Goal: Transaction & Acquisition: Subscribe to service/newsletter

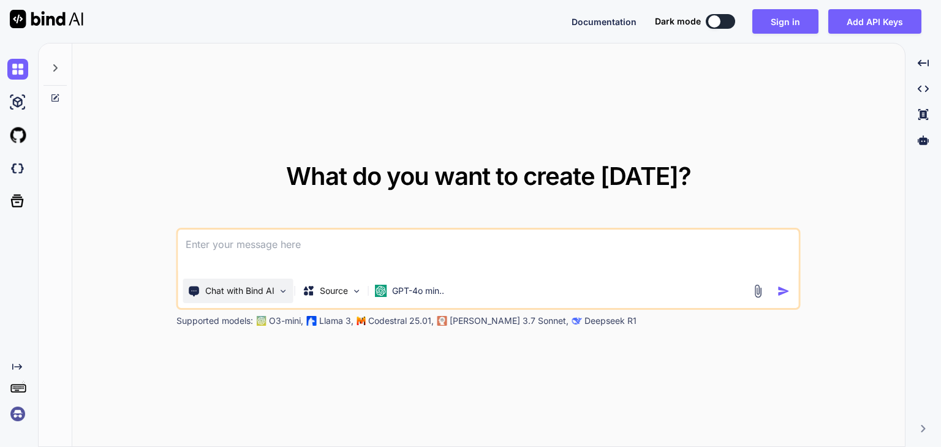
click at [281, 293] on img at bounding box center [283, 291] width 10 height 10
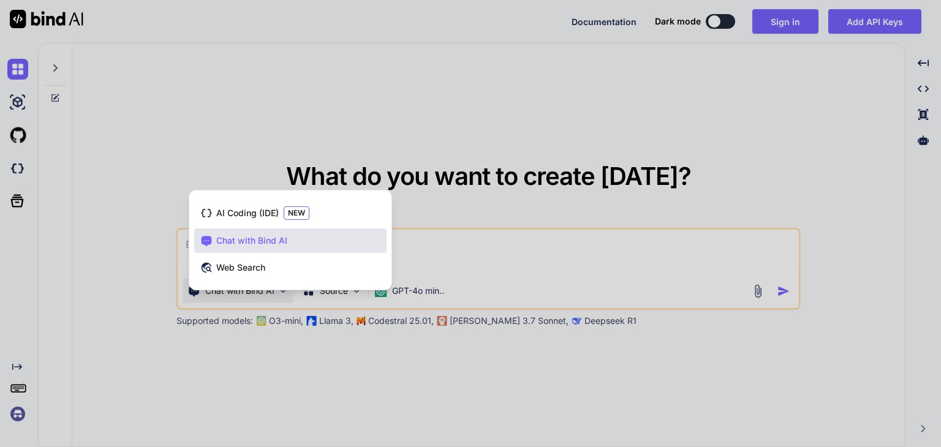
click at [281, 293] on div at bounding box center [470, 223] width 941 height 447
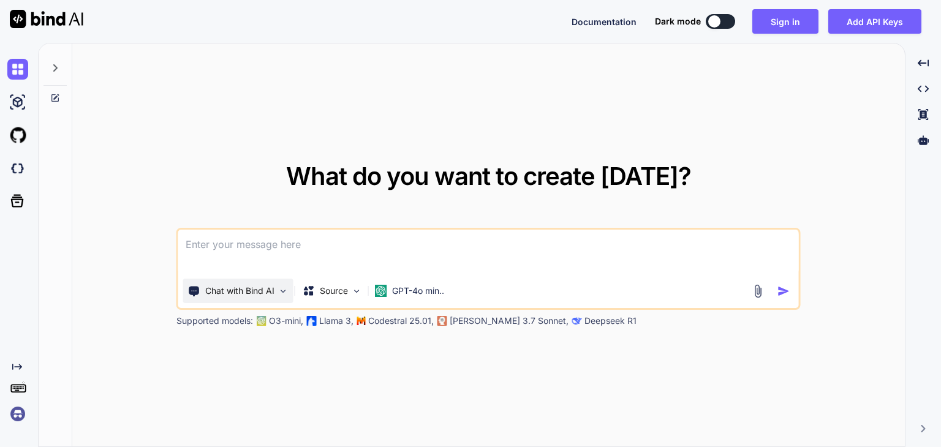
click at [281, 293] on img at bounding box center [283, 291] width 10 height 10
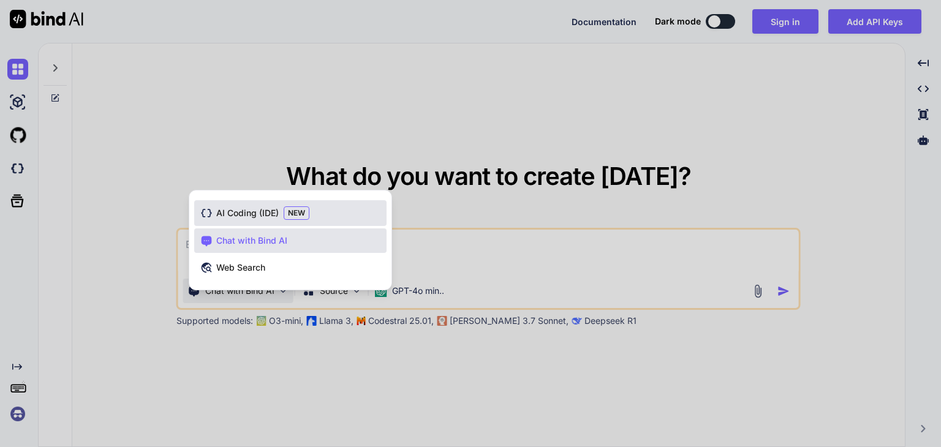
click at [286, 209] on span "NEW" at bounding box center [297, 212] width 26 height 13
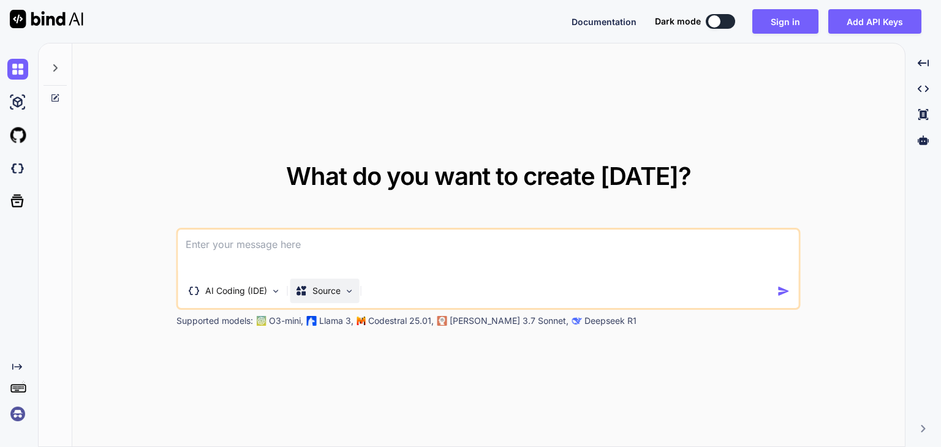
click at [349, 291] on img at bounding box center [349, 291] width 10 height 10
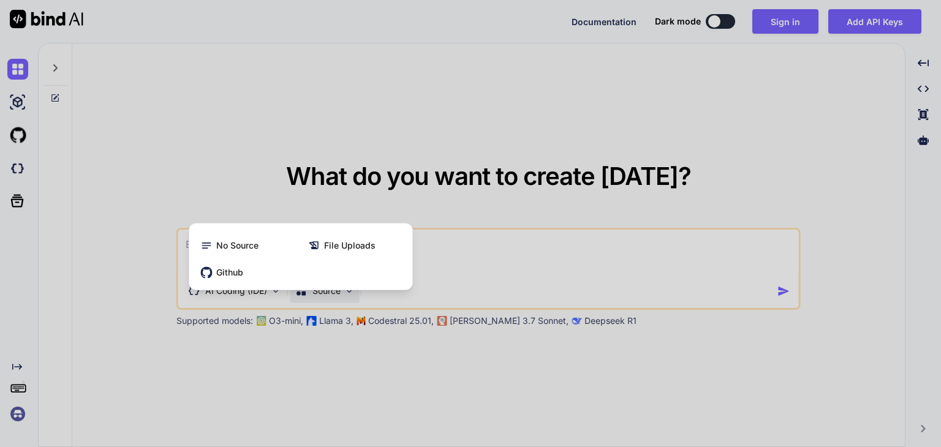
click at [349, 291] on div at bounding box center [470, 223] width 941 height 447
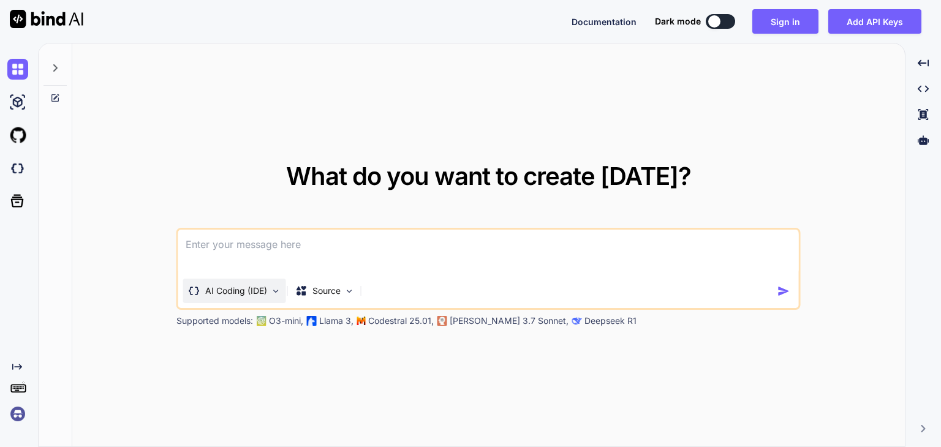
click at [270, 286] on div "AI Coding (IDE)" at bounding box center [234, 291] width 103 height 25
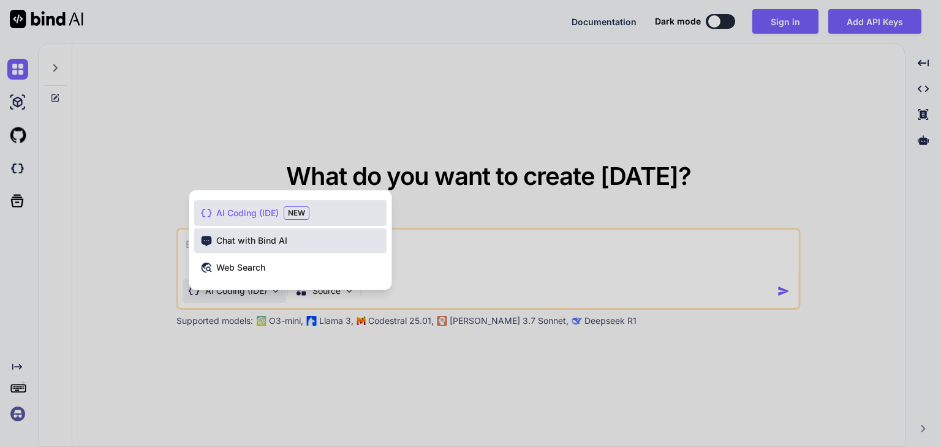
click at [273, 239] on span "Chat with Bind AI" at bounding box center [251, 241] width 71 height 12
type textarea "x"
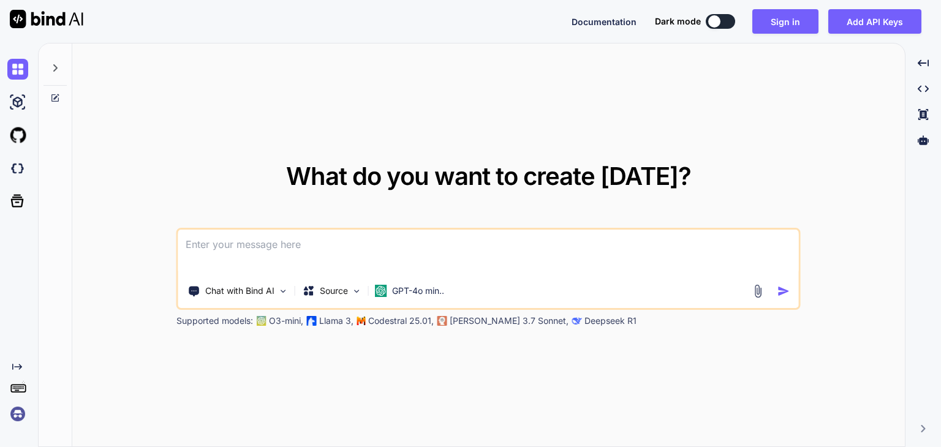
click at [273, 261] on textarea at bounding box center [488, 252] width 621 height 45
click at [444, 290] on p "GPT-4o min.." at bounding box center [418, 291] width 52 height 12
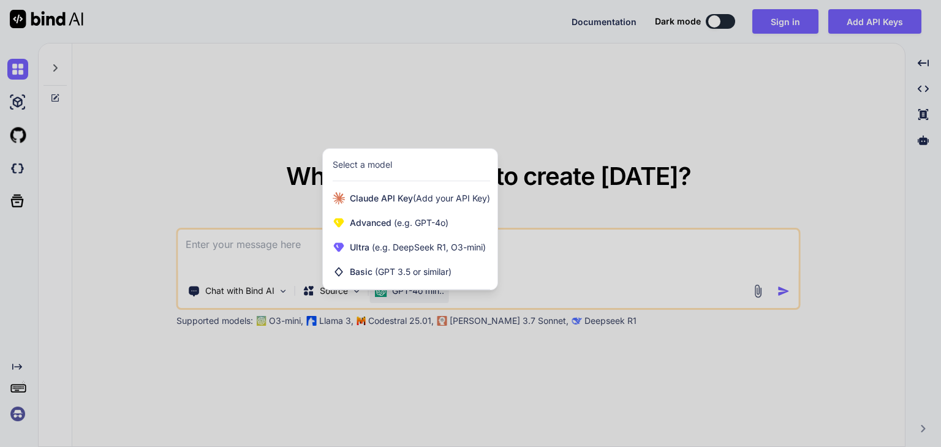
click at [527, 248] on div at bounding box center [470, 223] width 941 height 447
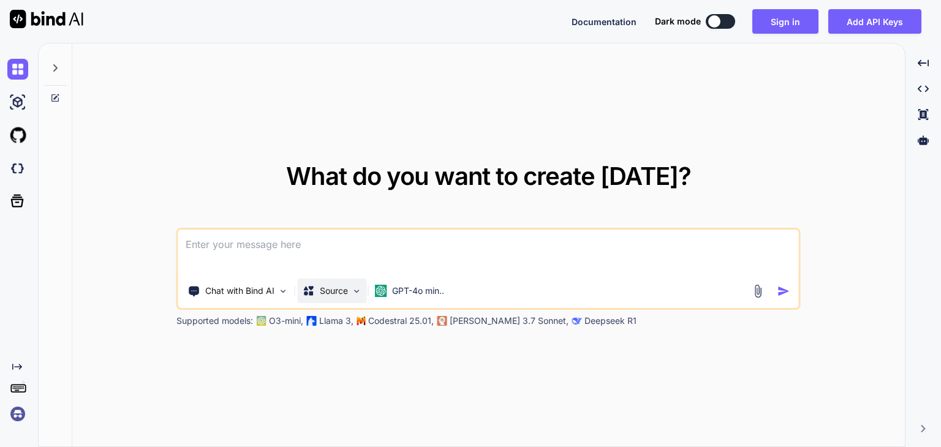
click at [347, 290] on p "Source" at bounding box center [334, 291] width 28 height 12
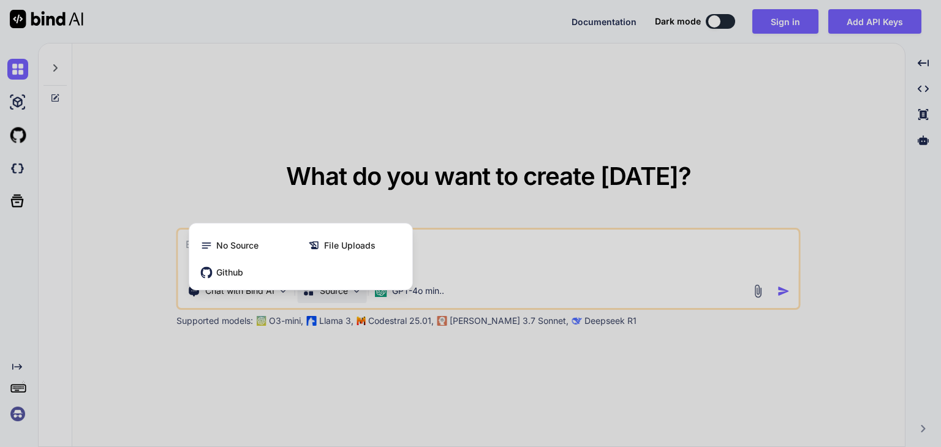
click at [439, 241] on div at bounding box center [470, 223] width 941 height 447
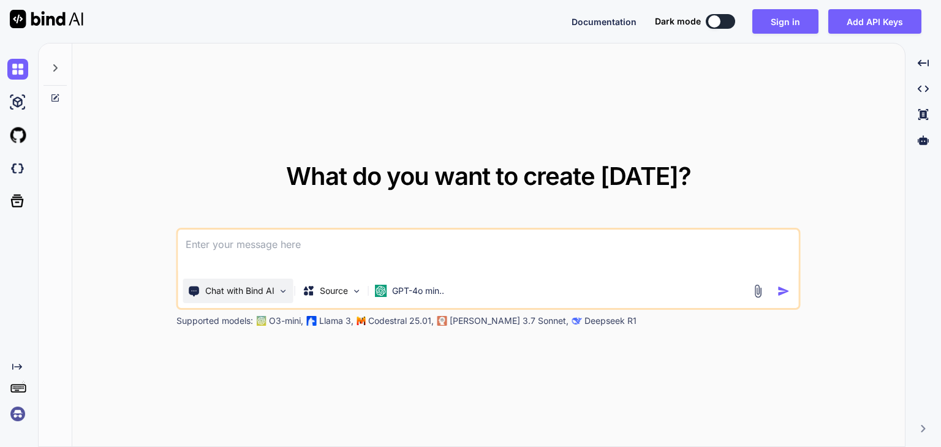
click at [274, 285] on p "Chat with Bind AI" at bounding box center [239, 291] width 69 height 12
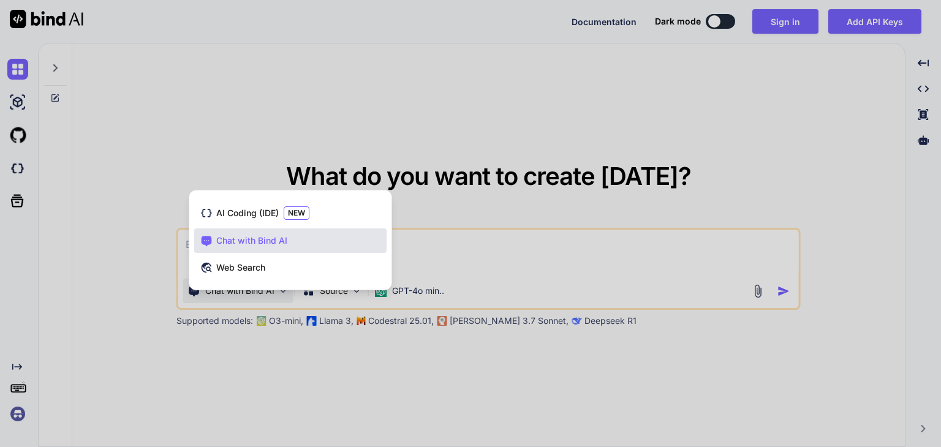
click at [454, 244] on div at bounding box center [470, 223] width 941 height 447
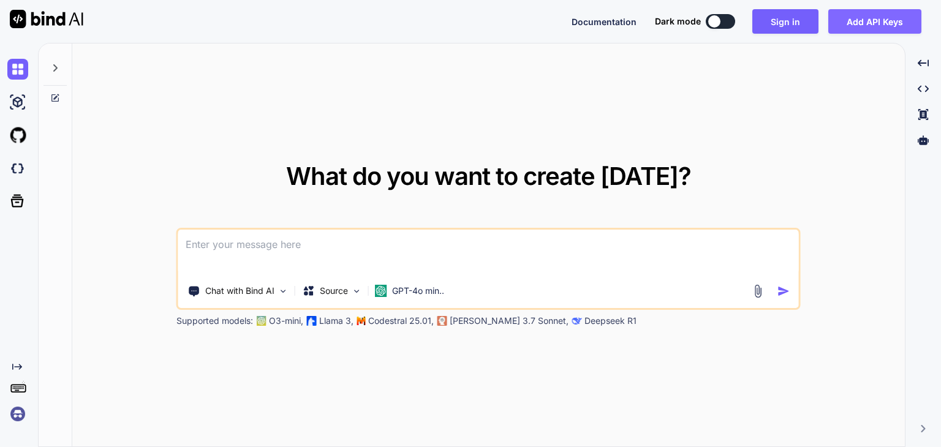
click at [864, 22] on button "Add API Keys" at bounding box center [874, 21] width 93 height 25
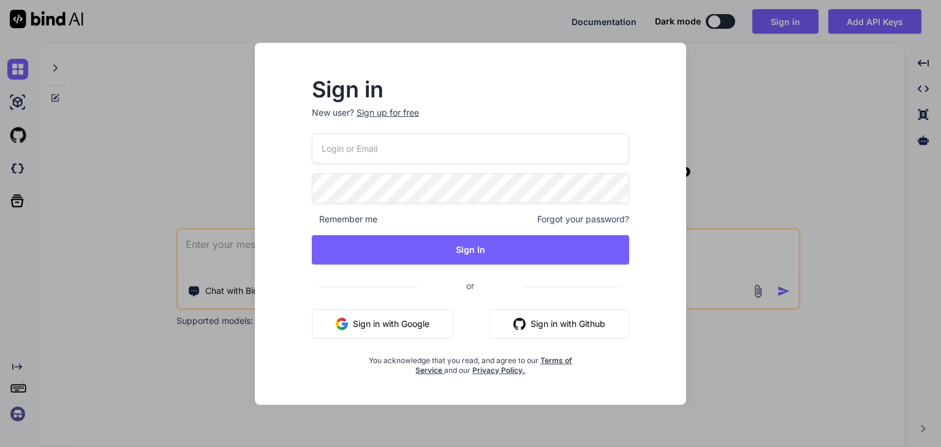
click at [416, 322] on button "Sign in with Google" at bounding box center [383, 323] width 142 height 29
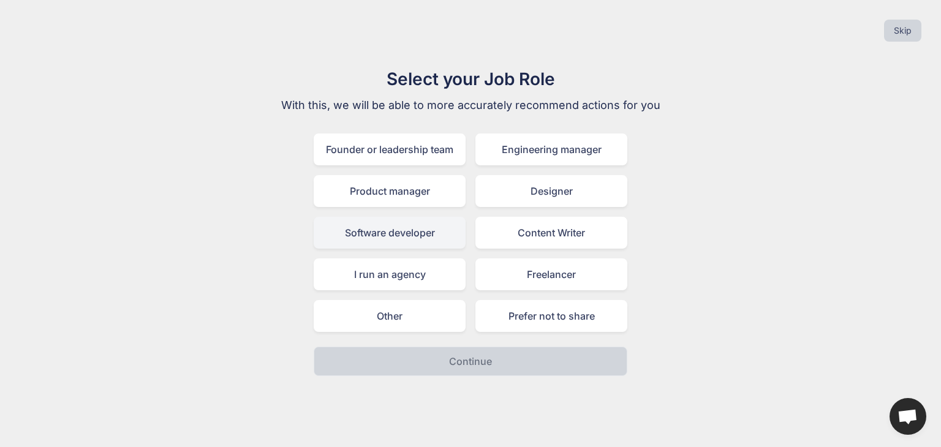
click at [373, 230] on div "Software developer" at bounding box center [390, 233] width 152 height 32
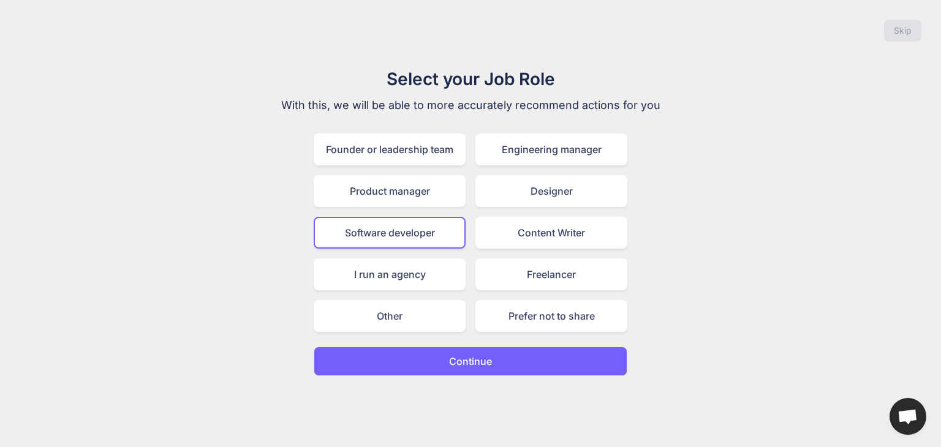
click at [466, 356] on p "Continue" at bounding box center [470, 361] width 43 height 15
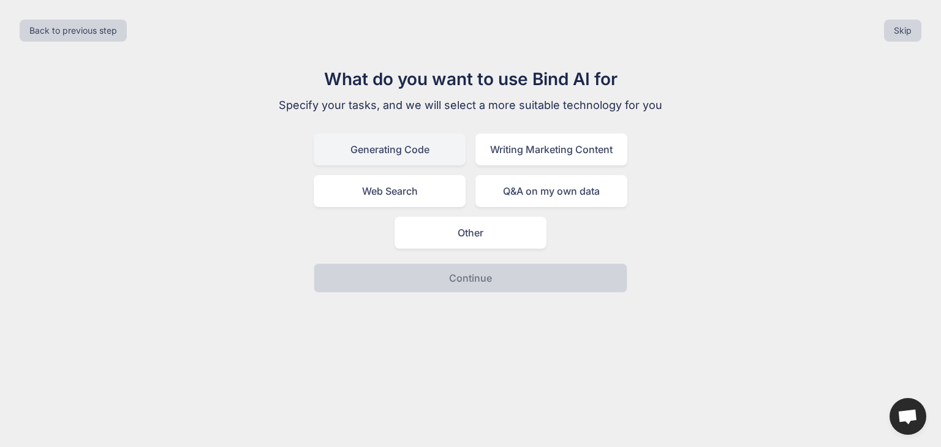
click at [439, 153] on div "Generating Code" at bounding box center [390, 150] width 152 height 32
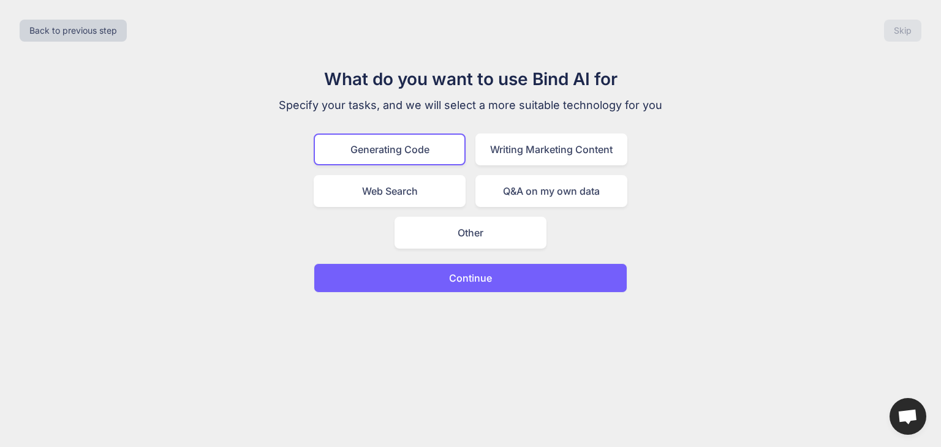
click at [488, 286] on button "Continue" at bounding box center [471, 277] width 314 height 29
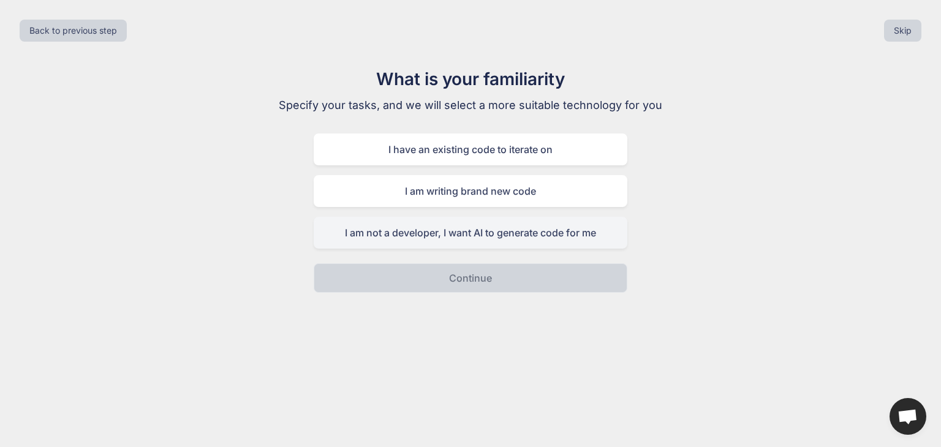
click at [483, 236] on div "I am not a developer, I want AI to generate code for me" at bounding box center [471, 233] width 314 height 32
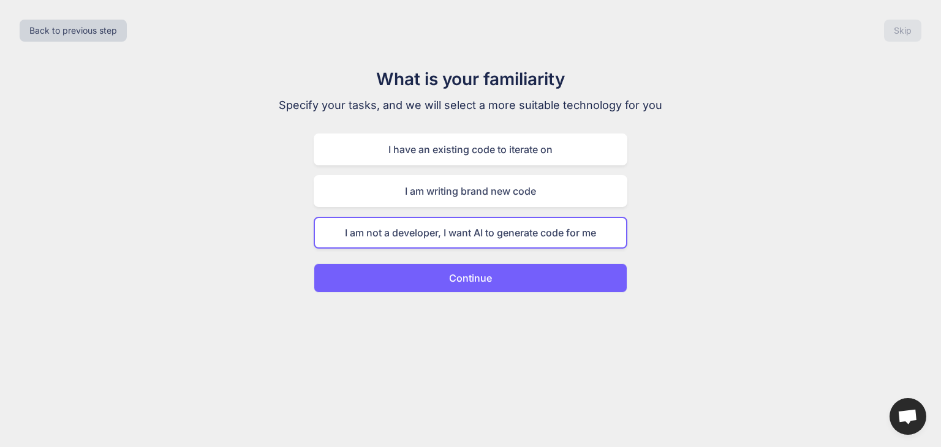
click at [477, 284] on p "Continue" at bounding box center [470, 278] width 43 height 15
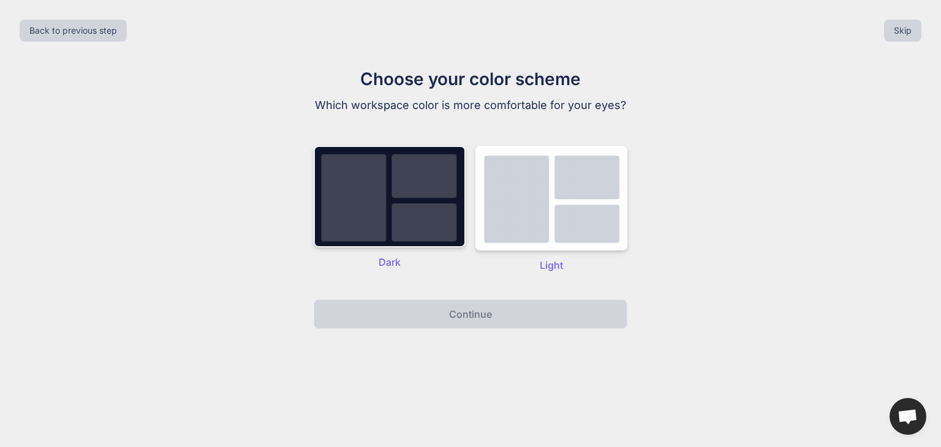
click at [426, 194] on img at bounding box center [390, 197] width 152 height 102
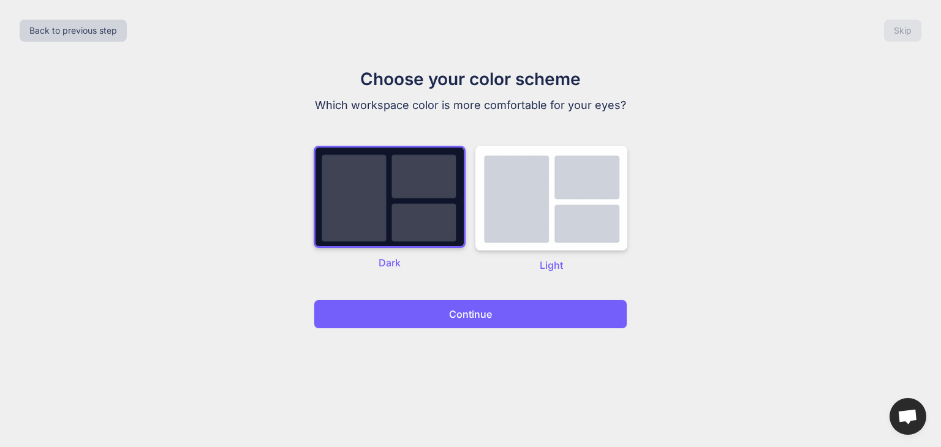
click at [483, 317] on p "Continue" at bounding box center [470, 314] width 43 height 15
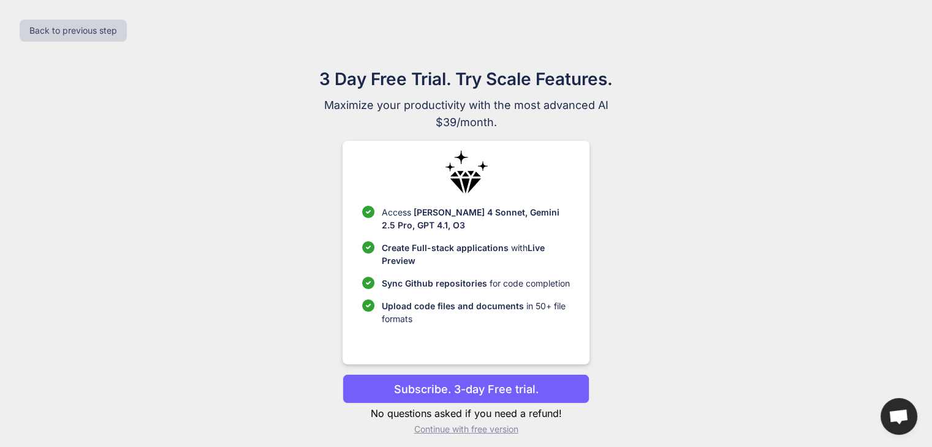
scroll to position [8, 0]
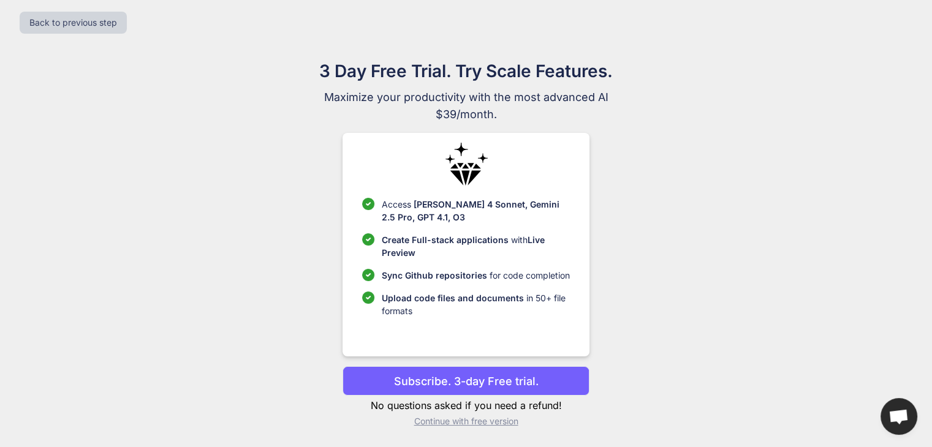
click at [465, 379] on p "Subscribe. 3-day Free trial." at bounding box center [466, 381] width 145 height 17
